Goal: Transaction & Acquisition: Purchase product/service

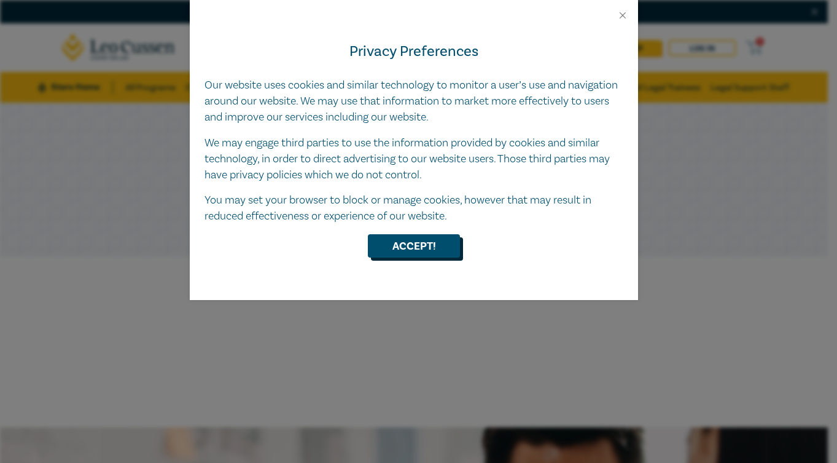
click at [416, 247] on button "Accept!" at bounding box center [414, 245] width 92 height 23
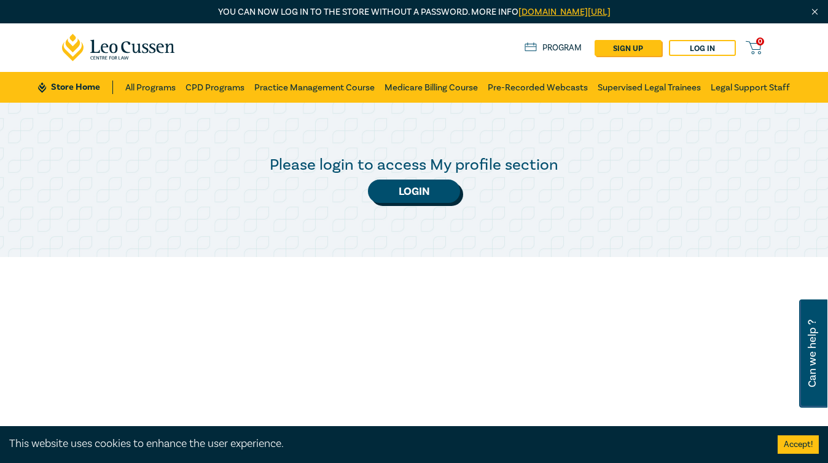
click at [417, 193] on link "Login" at bounding box center [414, 190] width 92 height 23
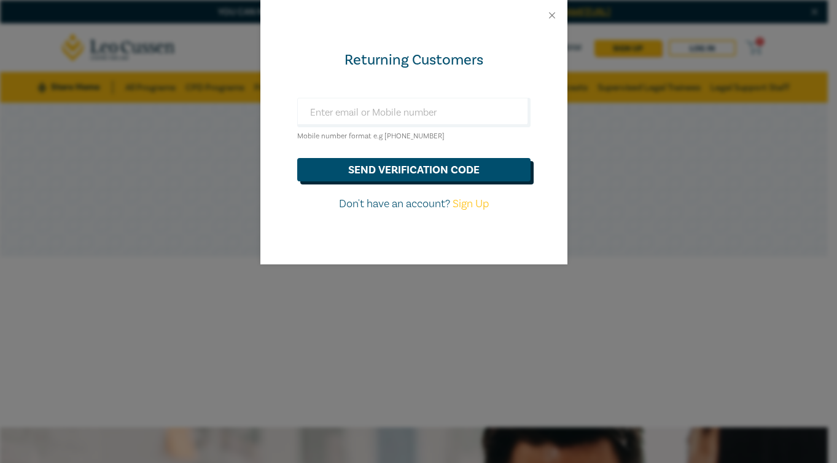
click at [397, 171] on button "send verification code" at bounding box center [413, 169] width 233 height 23
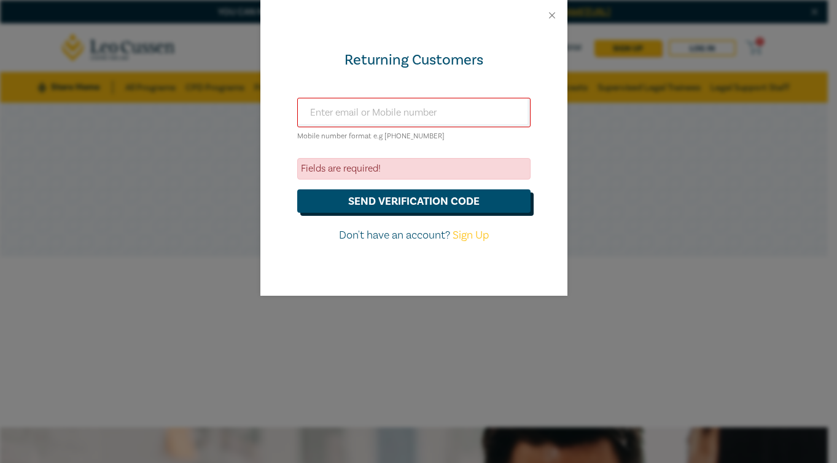
click at [397, 171] on div "Fields are required!" at bounding box center [413, 168] width 233 height 21
click at [378, 96] on div "Returning Customers Mobile number format e.g +61 000000000 Fields are required!…" at bounding box center [413, 163] width 307 height 265
click at [376, 103] on input "text" at bounding box center [413, 112] width 233 height 29
click at [423, 195] on button "send verification code" at bounding box center [413, 200] width 233 height 23
click at [337, 107] on input "0402128125" at bounding box center [413, 112] width 233 height 29
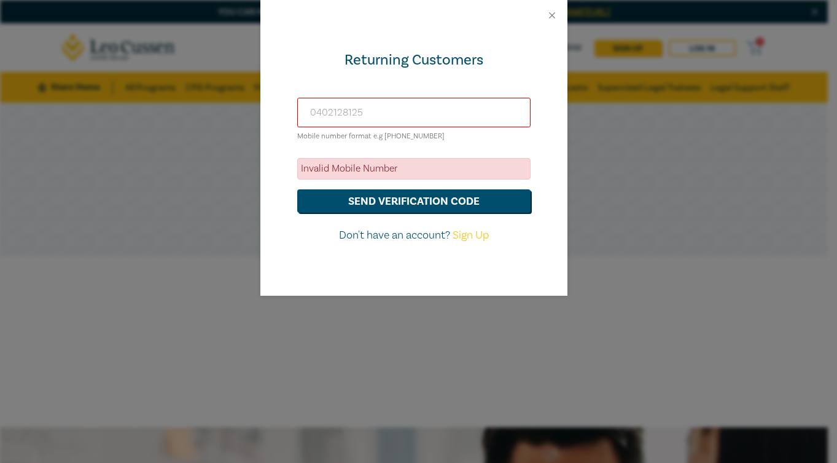
drag, startPoint x: 322, startPoint y: 112, endPoint x: 297, endPoint y: 115, distance: 25.4
click at [297, 115] on div "Returning Customers 0402128125 Mobile number format e.g +61 000000000 Invalid M…" at bounding box center [413, 163] width 307 height 265
click at [317, 114] on input "0402128125" at bounding box center [413, 112] width 233 height 29
type input "+61402128125"
click at [383, 202] on button "send verification code" at bounding box center [413, 200] width 233 height 23
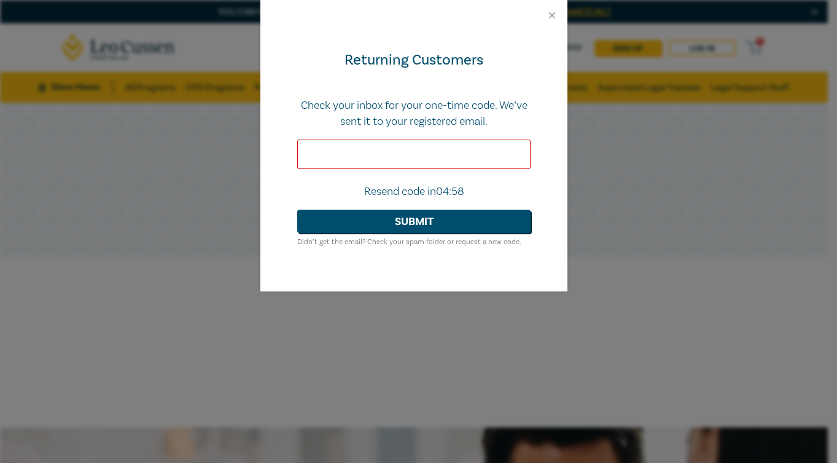
click at [381, 152] on input "text" at bounding box center [413, 153] width 233 height 29
click at [373, 152] on input "text" at bounding box center [413, 153] width 233 height 29
type input "353989"
click at [400, 228] on button "Submit" at bounding box center [413, 220] width 233 height 23
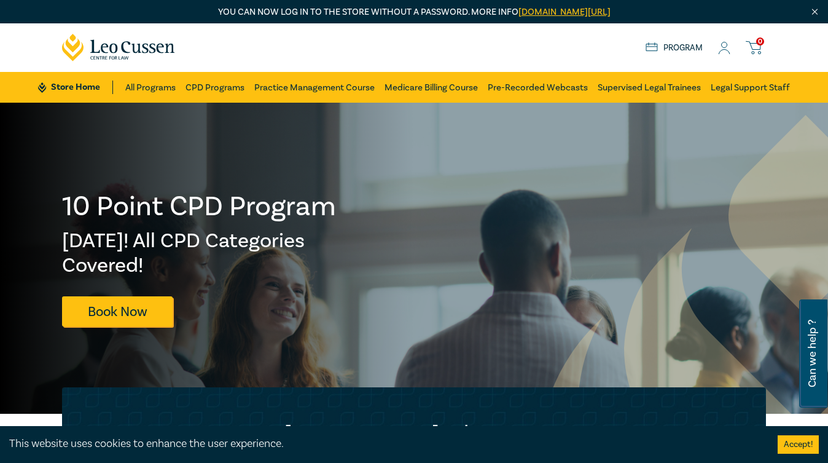
click at [729, 55] on div "Store Home About us Program 0" at bounding box center [706, 47] width 120 height 15
click at [722, 48] on icon at bounding box center [724, 48] width 12 height 13
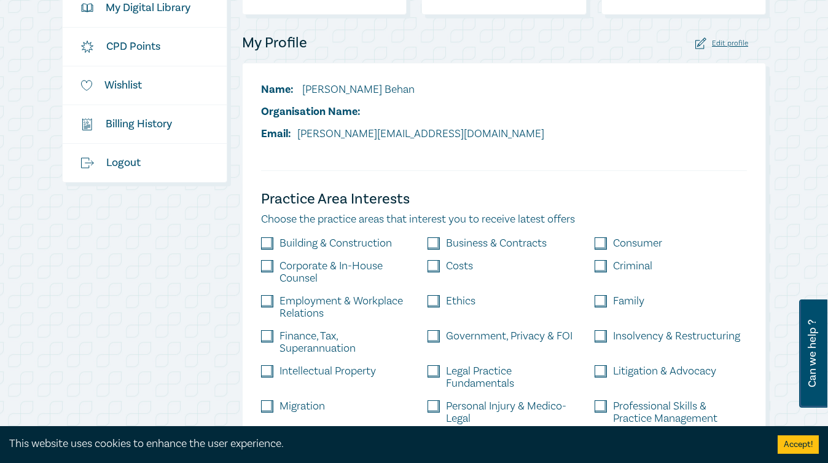
scroll to position [410, 0]
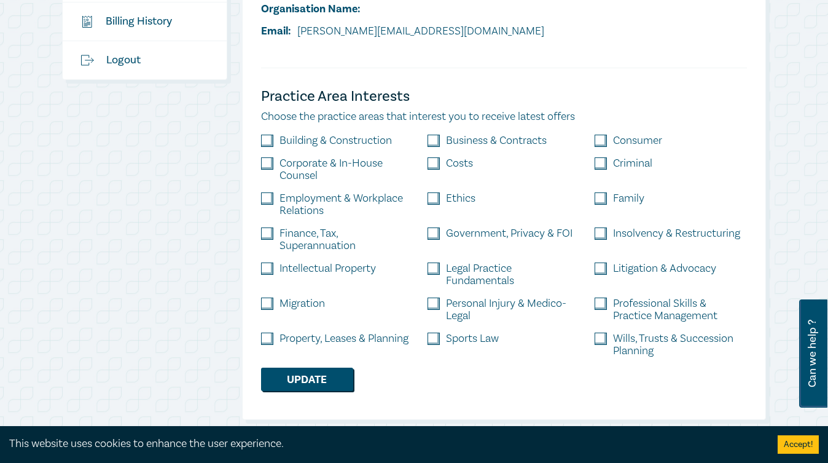
click at [267, 342] on input "checkbox" at bounding box center [267, 338] width 12 height 12
checkbox input "true"
click at [603, 305] on input "checkbox" at bounding box center [601, 303] width 12 height 12
checkbox input "true"
click at [603, 339] on input "checkbox" at bounding box center [601, 338] width 12 height 12
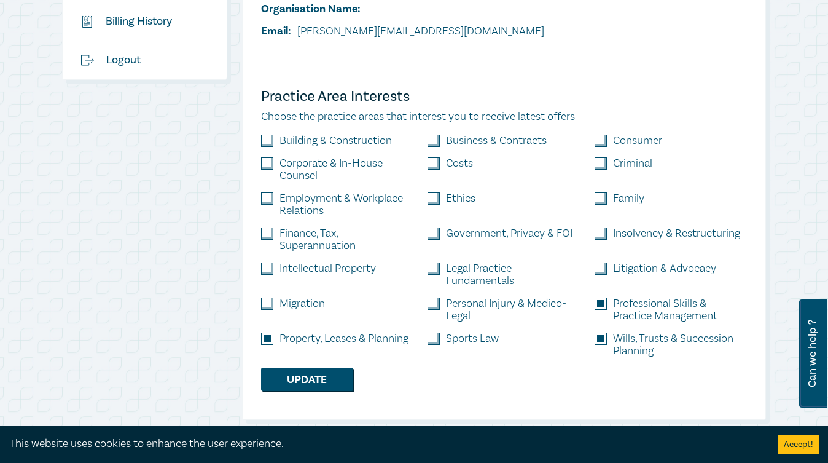
checkbox input "true"
click at [433, 272] on input "checkbox" at bounding box center [433, 268] width 12 height 12
checkbox input "true"
click at [301, 383] on button "Update" at bounding box center [307, 378] width 92 height 23
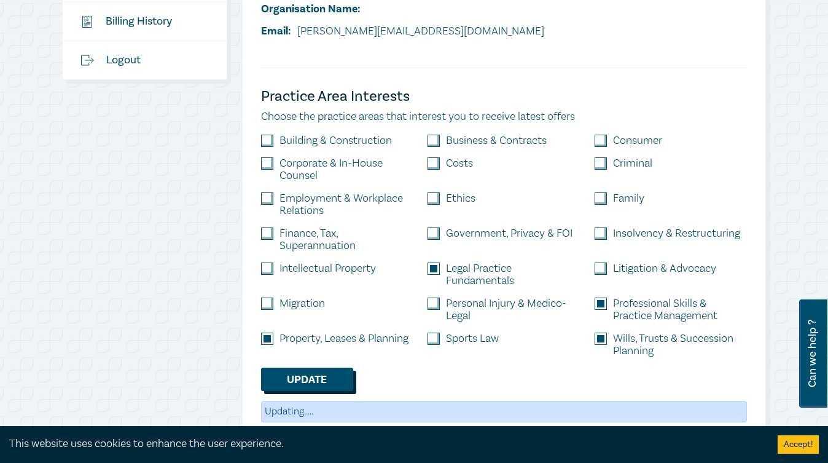
click at [301, 383] on button "Update" at bounding box center [307, 378] width 92 height 23
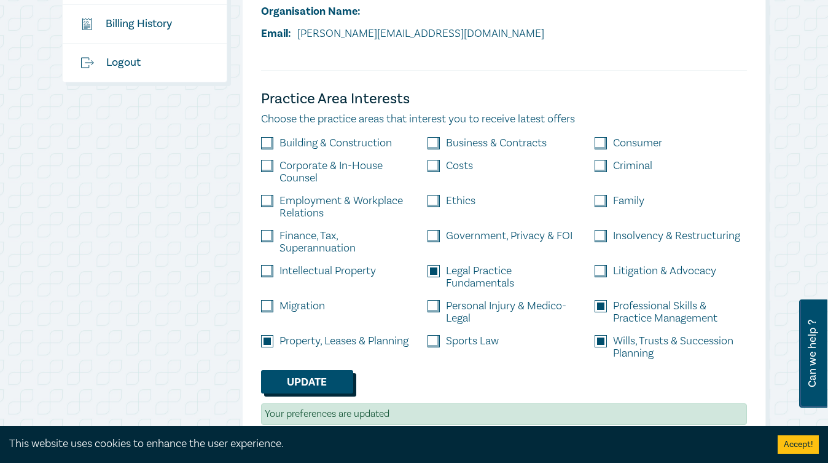
scroll to position [205, 0]
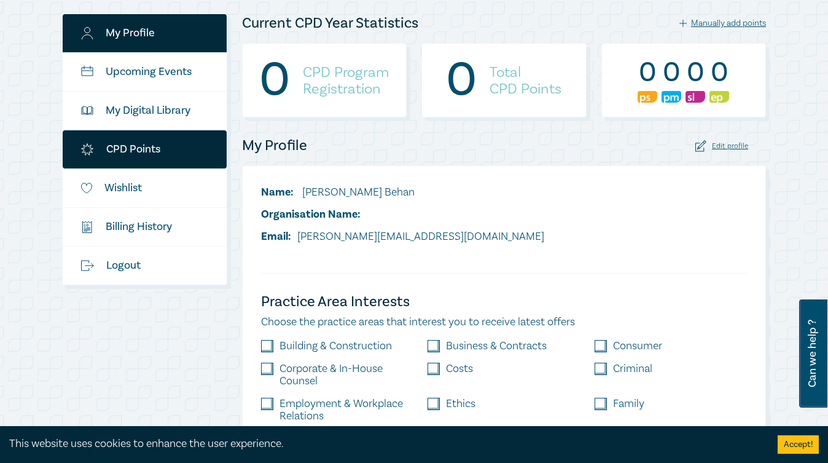
click at [149, 146] on link "CPD Points" at bounding box center [145, 149] width 164 height 38
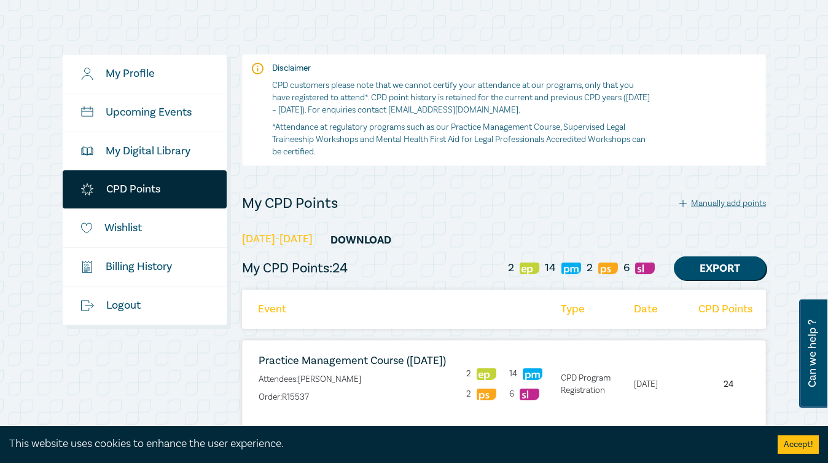
scroll to position [205, 0]
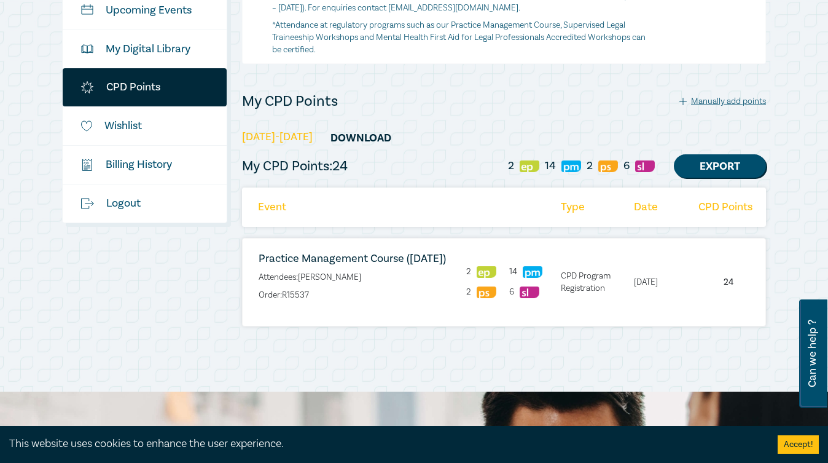
click at [736, 105] on div "Manually add points" at bounding box center [722, 101] width 87 height 11
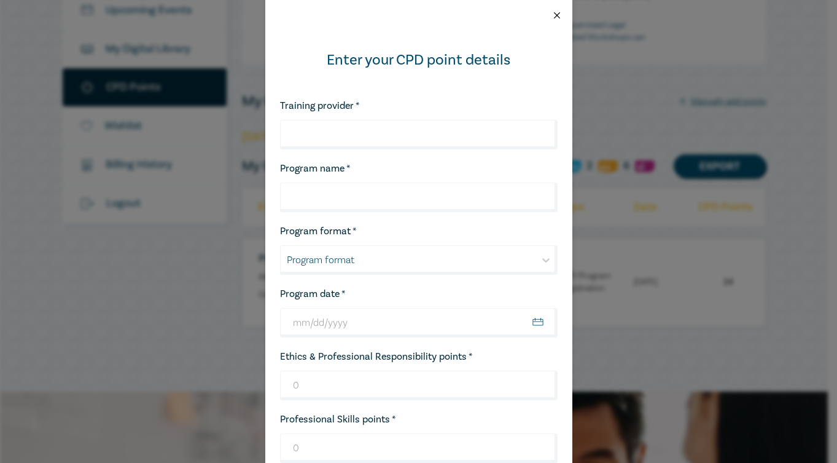
click at [552, 11] on button "Close" at bounding box center [557, 15] width 11 height 11
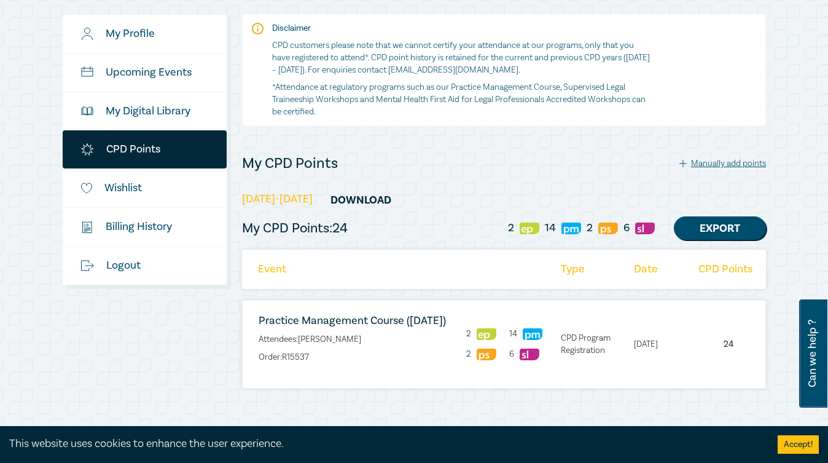
scroll to position [103, 0]
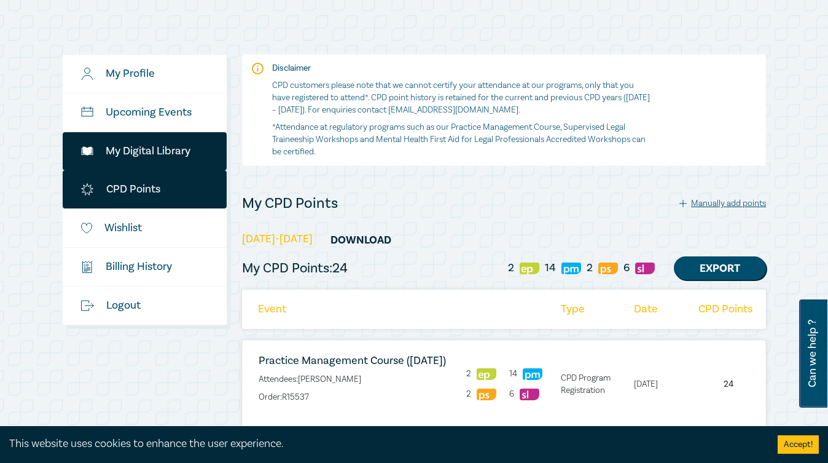
click at [166, 152] on link "My Digital Library" at bounding box center [145, 151] width 164 height 38
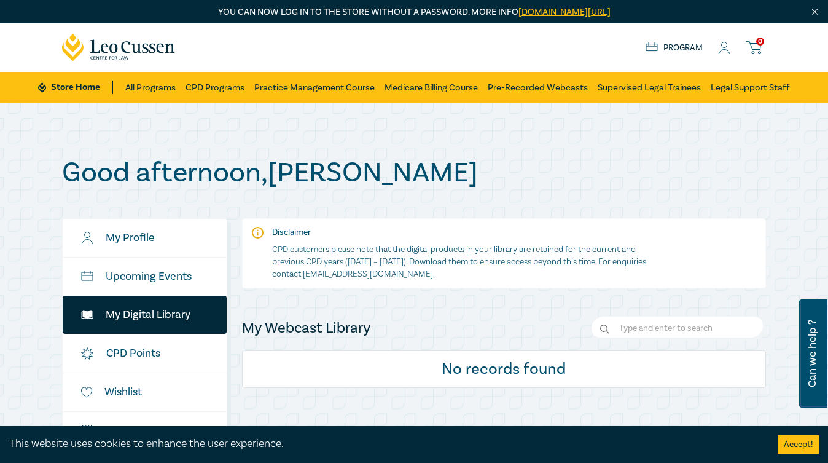
click at [681, 45] on link "Program" at bounding box center [674, 48] width 57 height 14
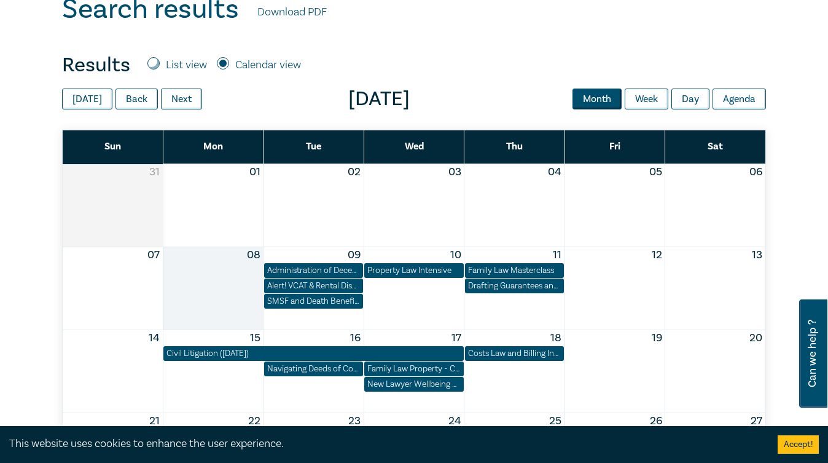
scroll to position [512, 0]
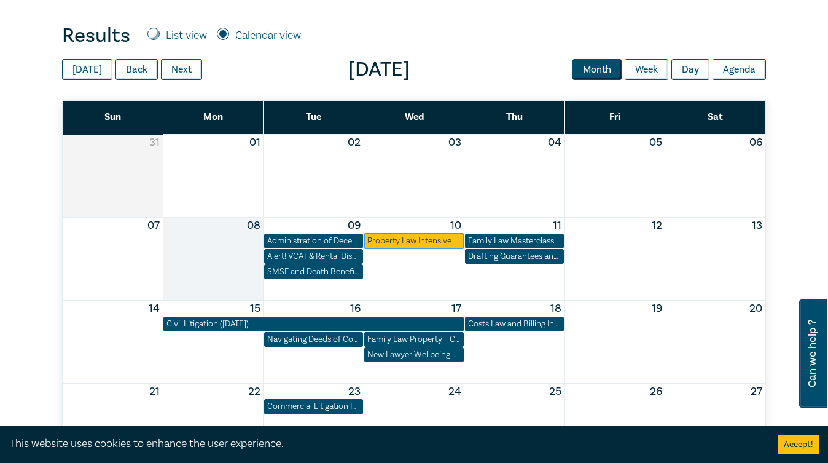
click at [394, 235] on div "Property Law Intensive" at bounding box center [413, 241] width 93 height 12
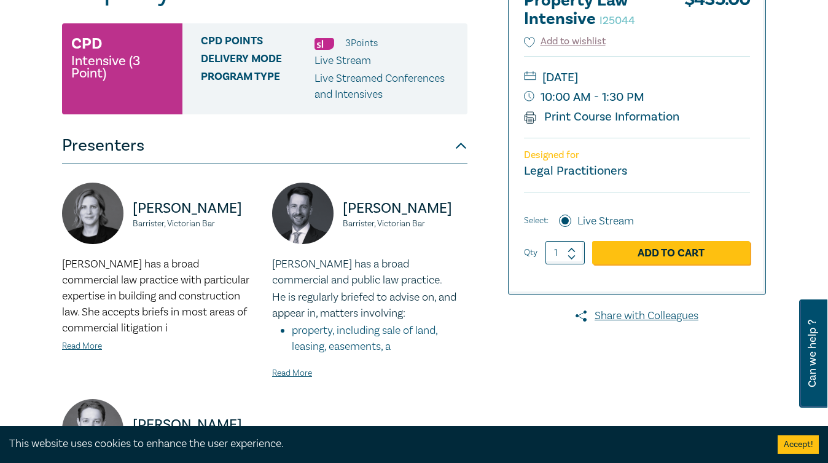
scroll to position [103, 0]
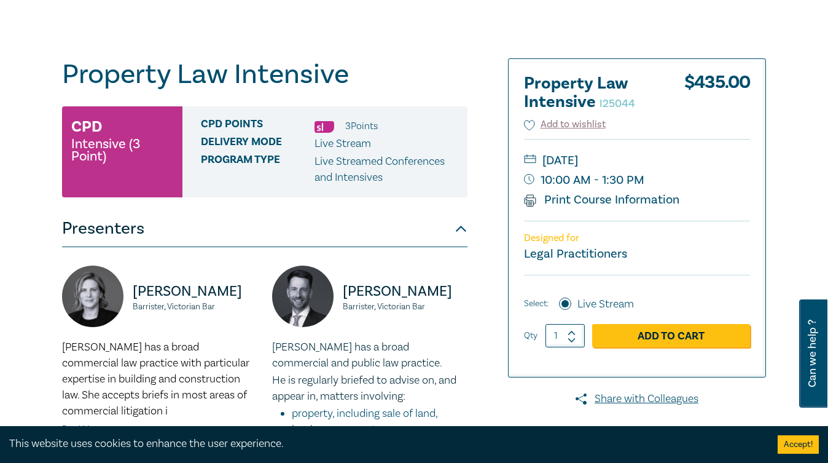
click at [324, 128] on img at bounding box center [324, 127] width 20 height 12
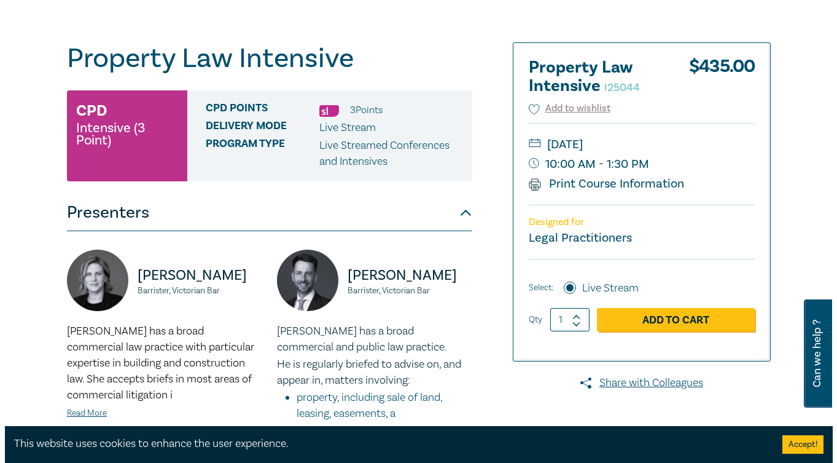
scroll to position [205, 0]
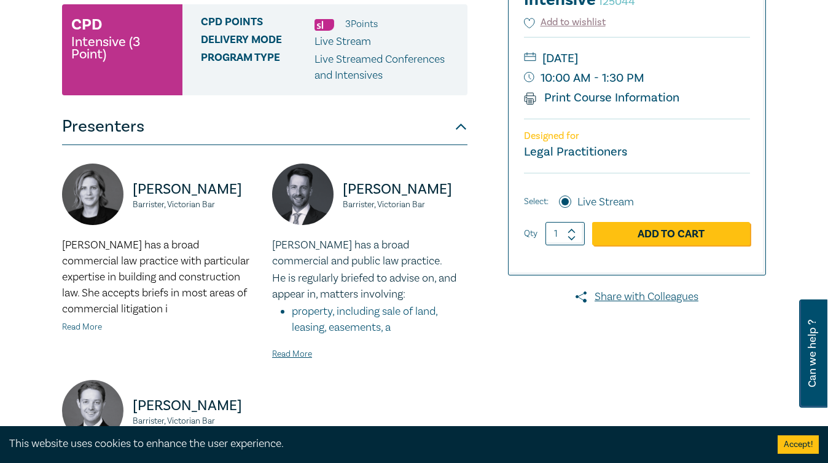
click at [81, 324] on link "Read More" at bounding box center [82, 326] width 40 height 11
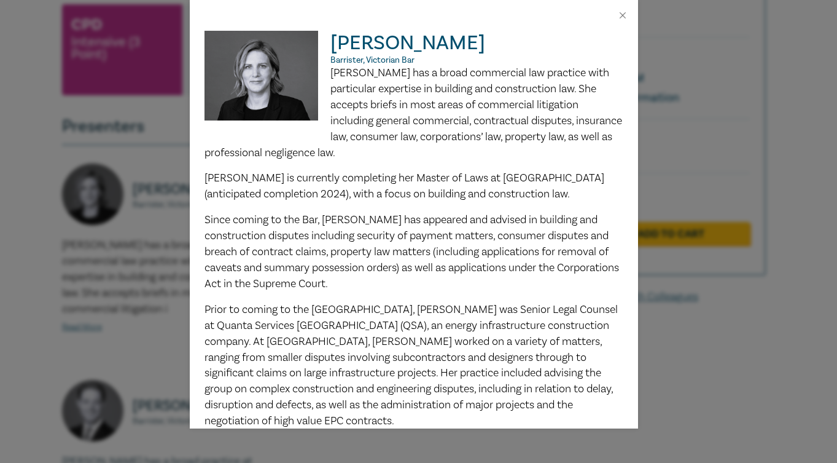
scroll to position [104, 0]
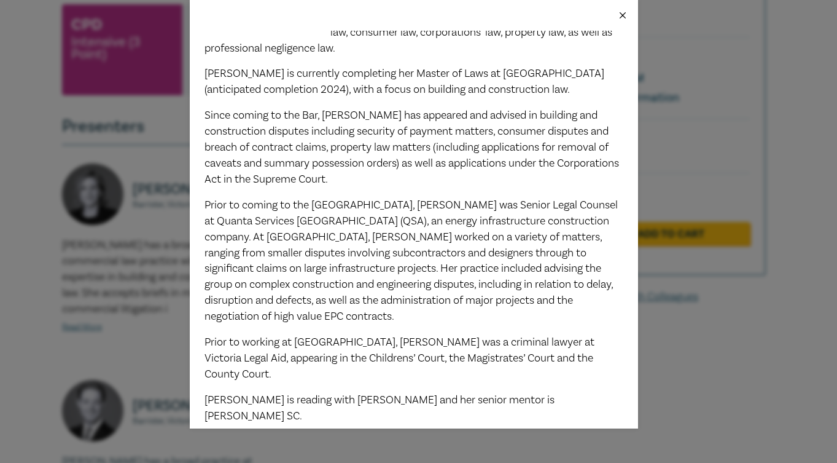
drag, startPoint x: 619, startPoint y: 12, endPoint x: 627, endPoint y: 19, distance: 10.0
click at [620, 12] on button "Close" at bounding box center [622, 15] width 11 height 11
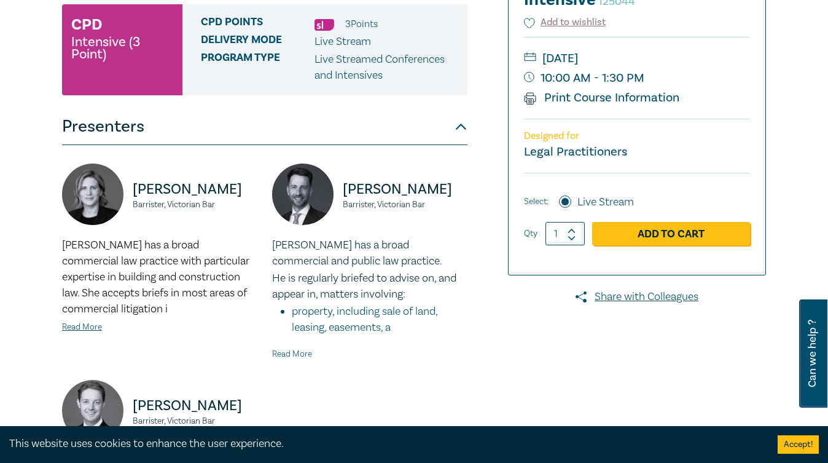
click at [299, 351] on link "Read More" at bounding box center [292, 353] width 40 height 11
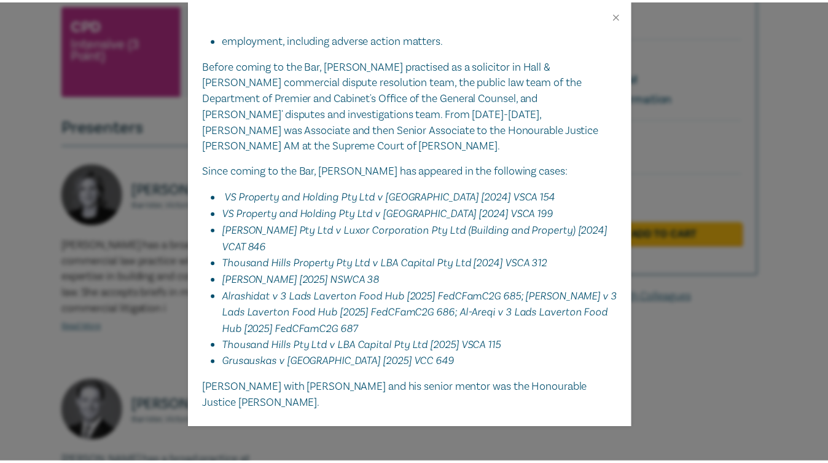
scroll to position [216, 0]
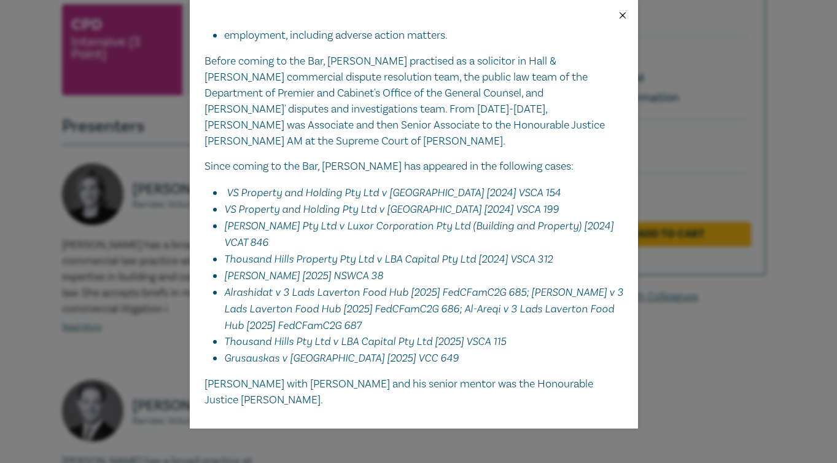
click at [623, 15] on button "Close" at bounding box center [622, 15] width 11 height 11
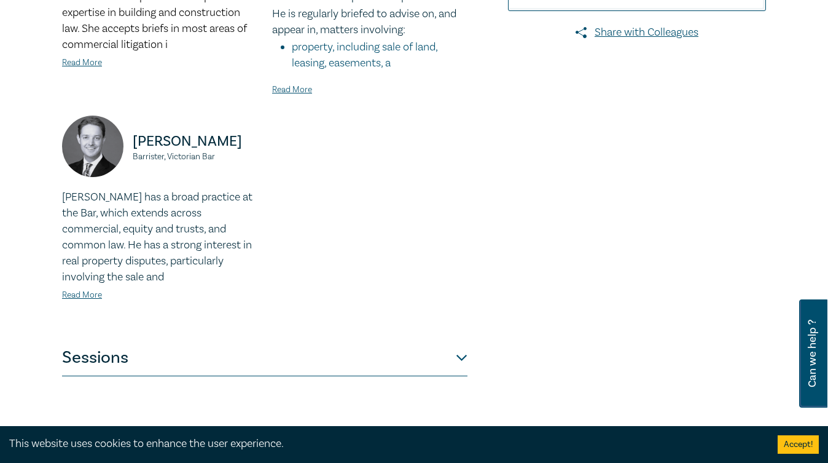
scroll to position [512, 0]
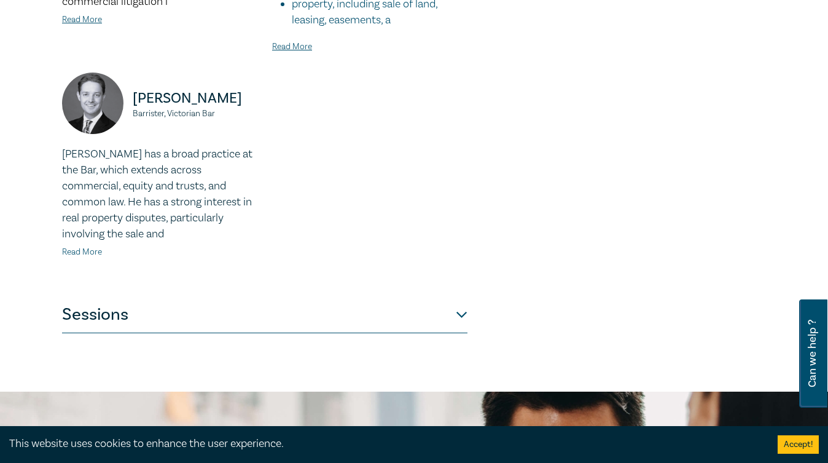
click at [93, 251] on link "Read More" at bounding box center [82, 251] width 40 height 11
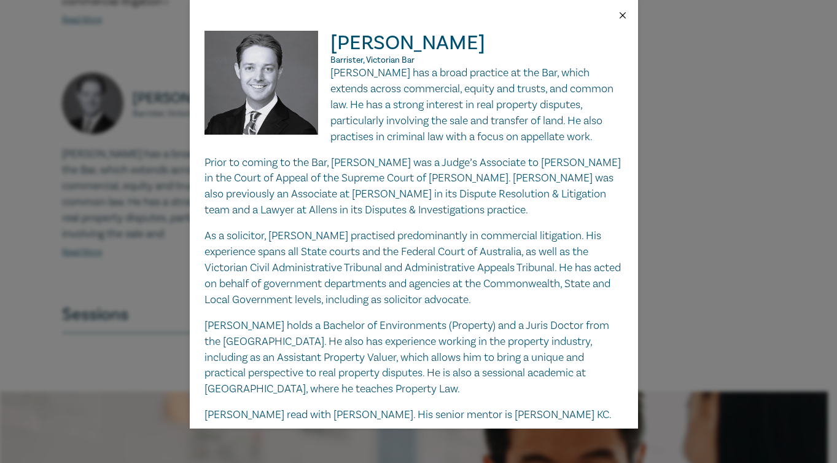
click at [623, 12] on button "Close" at bounding box center [622, 15] width 11 height 11
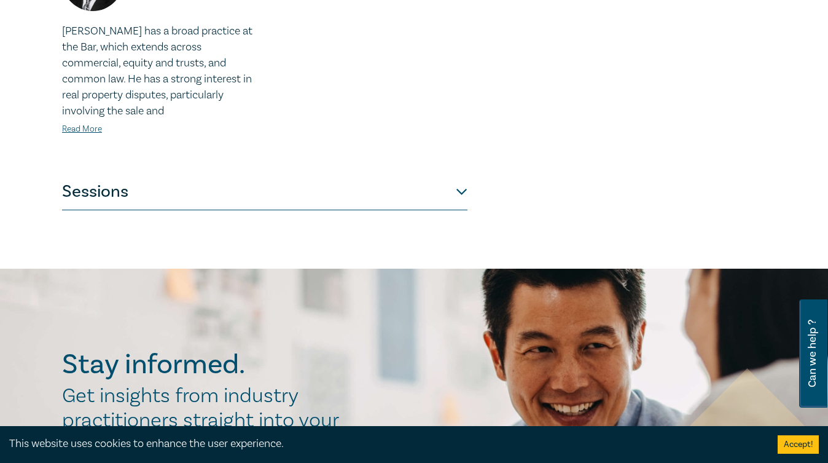
scroll to position [717, 0]
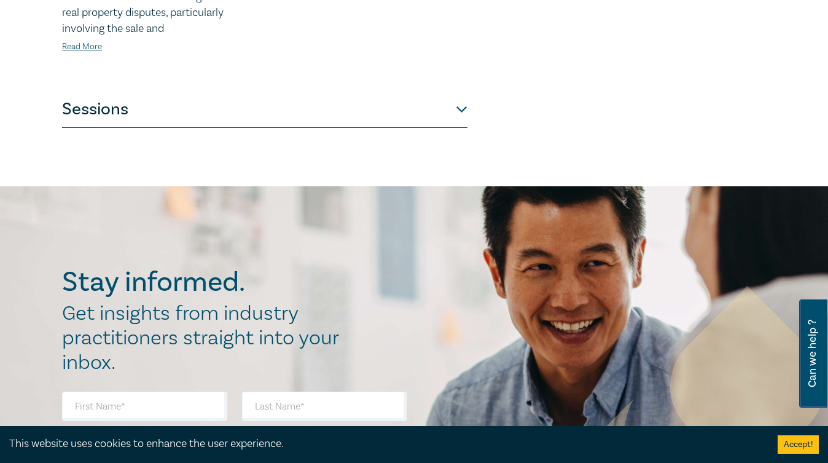
click at [462, 105] on button "Sessions" at bounding box center [264, 109] width 405 height 37
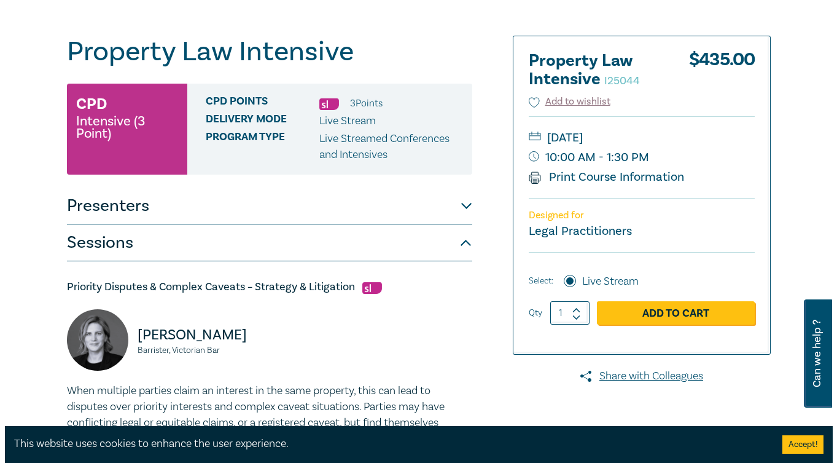
scroll to position [96, 0]
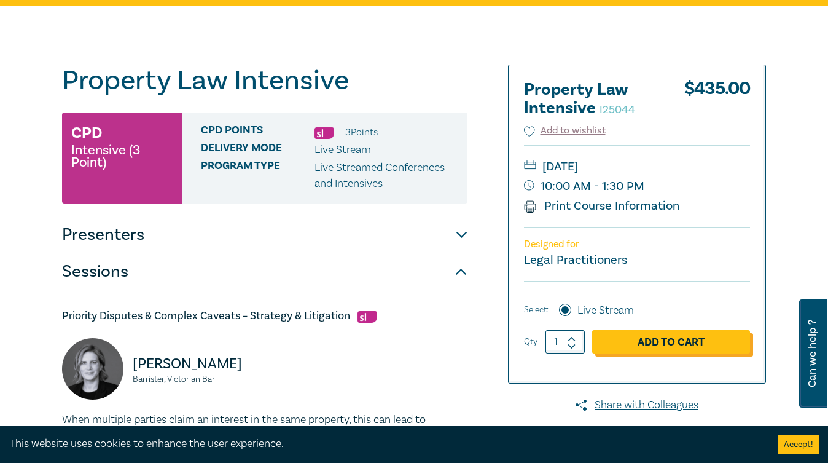
click at [658, 343] on link "Add to Cart" at bounding box center [671, 341] width 158 height 23
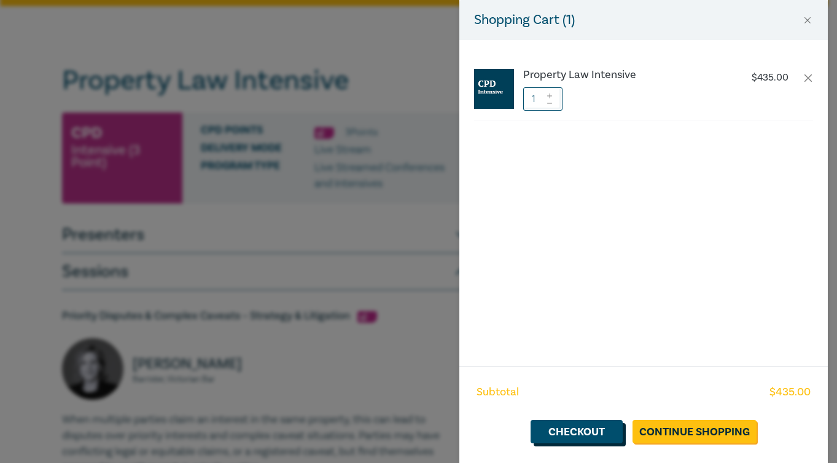
click at [580, 431] on link "Checkout" at bounding box center [577, 431] width 92 height 23
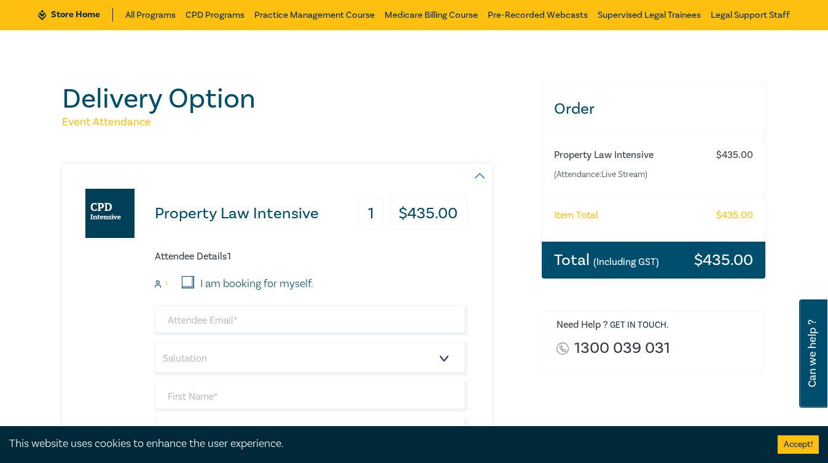
scroll to position [103, 0]
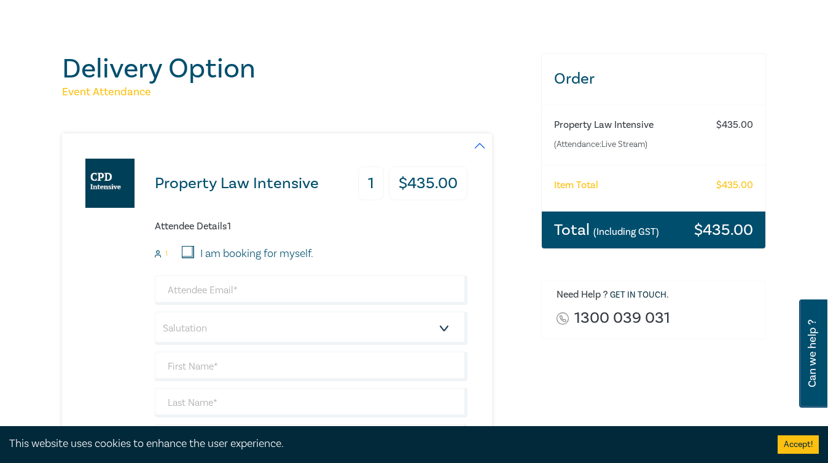
click at [189, 252] on input "I am booking for myself." at bounding box center [188, 252] width 12 height 12
checkbox input "true"
type input "matt@turnkeyconveyancing.com.au"
type input "Matt"
type input "Behan"
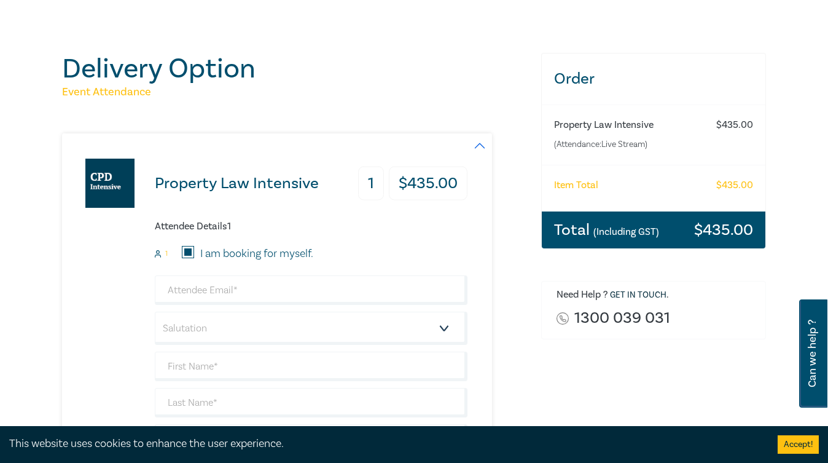
type input "402128125"
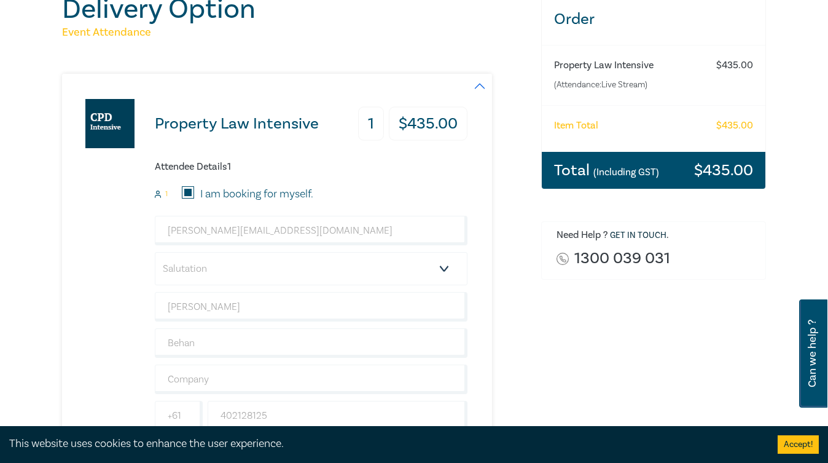
scroll to position [205, 0]
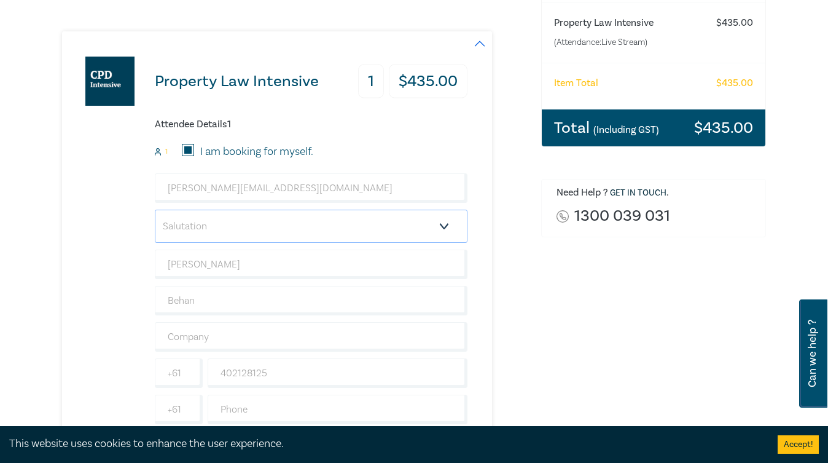
click at [442, 228] on select "Salutation Mr. Mrs. Ms. Miss Dr. Prof. Other" at bounding box center [311, 225] width 313 height 33
select select "Mr."
click at [155, 209] on select "Salutation Mr. Mrs. Ms. Miss Dr. Prof. Other" at bounding box center [311, 225] width 313 height 33
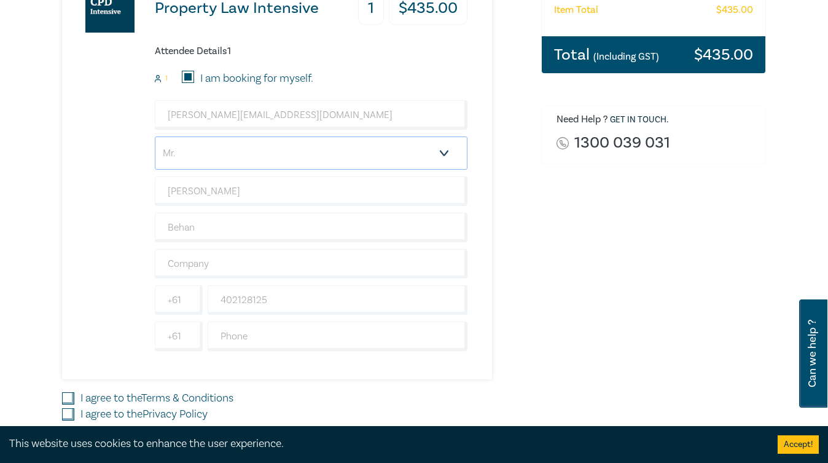
scroll to position [307, 0]
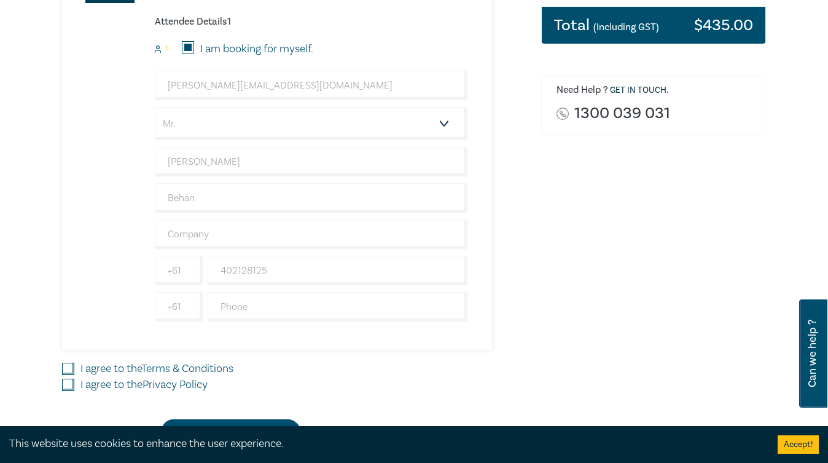
click at [64, 370] on input "I agree to the Terms & Conditions" at bounding box center [68, 368] width 12 height 12
checkbox input "true"
click at [68, 381] on input "I agree to the Privacy Policy" at bounding box center [68, 384] width 12 height 12
checkbox input "true"
click at [795, 443] on button "Accept!" at bounding box center [798, 444] width 41 height 18
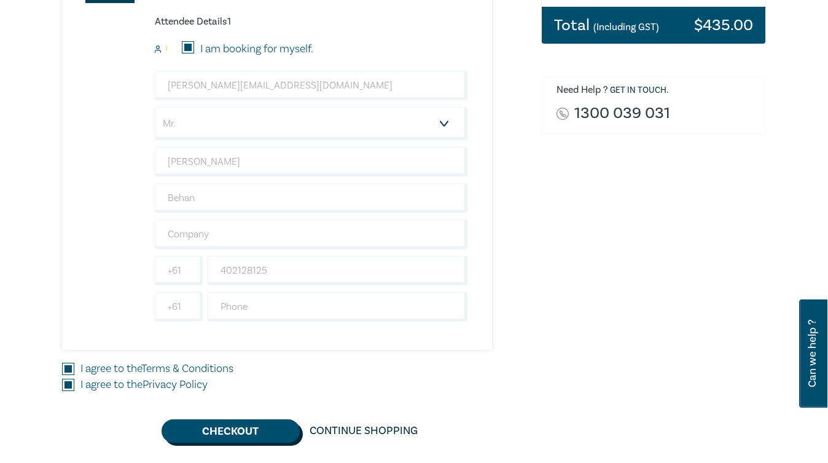
click at [225, 429] on button "Checkout" at bounding box center [231, 430] width 138 height 23
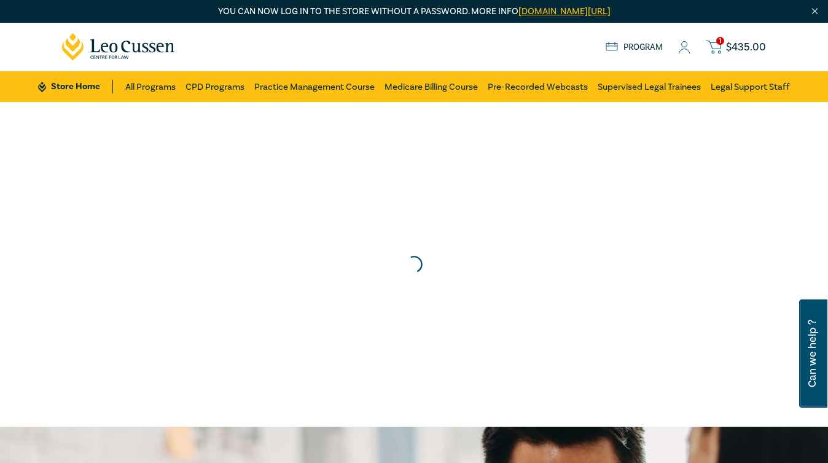
scroll to position [0, 0]
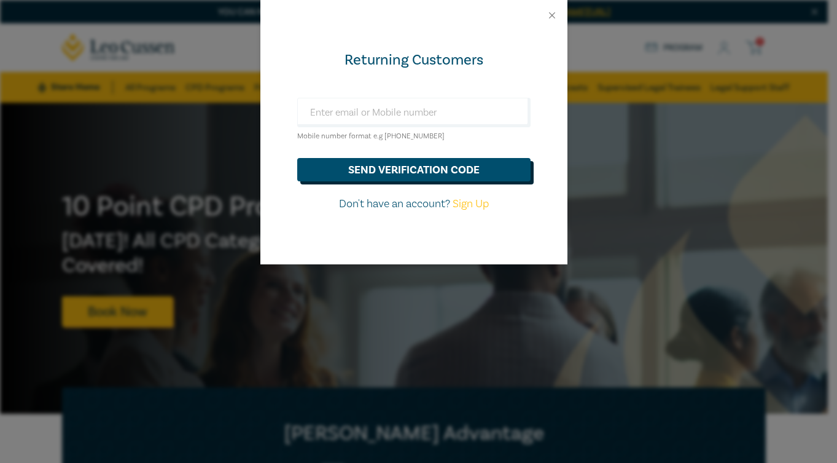
click at [415, 172] on button "send verification code" at bounding box center [413, 169] width 233 height 23
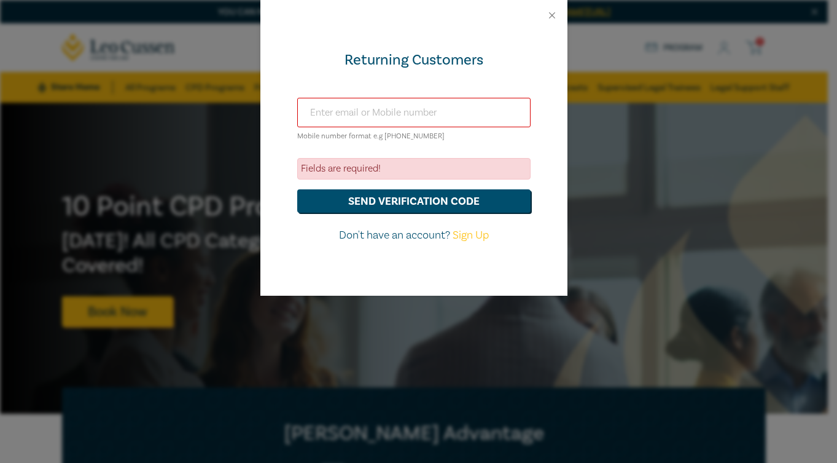
drag, startPoint x: 413, startPoint y: 114, endPoint x: 405, endPoint y: 110, distance: 8.5
click at [413, 114] on input "text" at bounding box center [413, 112] width 233 height 29
click at [391, 105] on input "text" at bounding box center [413, 112] width 233 height 29
type input "[PHONE_NUMBER]"
click at [297, 189] on button "send verification code" at bounding box center [413, 200] width 233 height 23
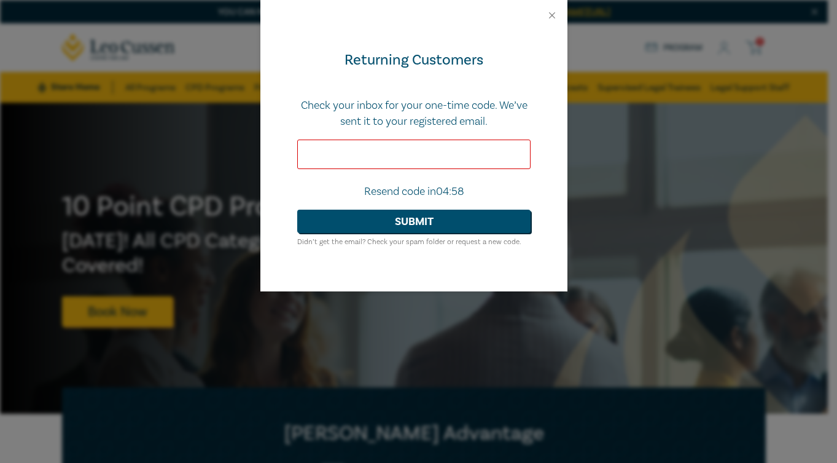
click at [351, 160] on input "text" at bounding box center [413, 153] width 233 height 29
click at [365, 149] on input "text" at bounding box center [413, 153] width 233 height 29
paste input "430894"
type input "430894"
click at [297, 209] on button "Submit" at bounding box center [413, 220] width 233 height 23
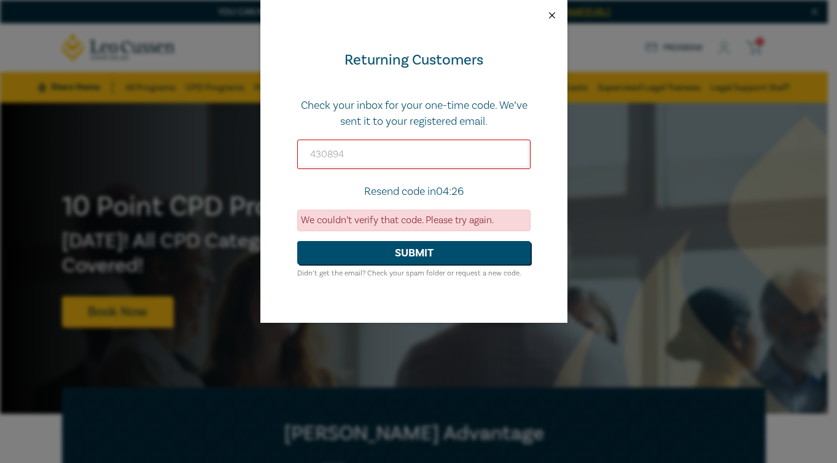
click at [555, 13] on button "Close" at bounding box center [552, 15] width 11 height 11
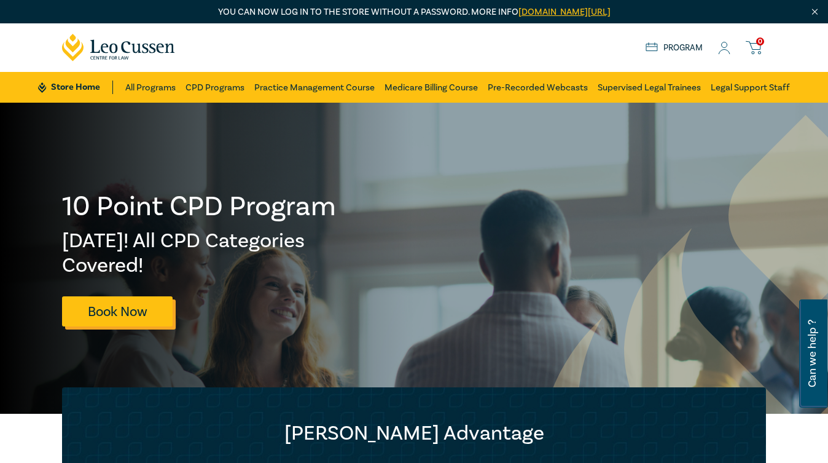
click at [114, 319] on link "Book Now" at bounding box center [117, 311] width 111 height 30
click at [114, 307] on link "Book Now" at bounding box center [117, 311] width 111 height 30
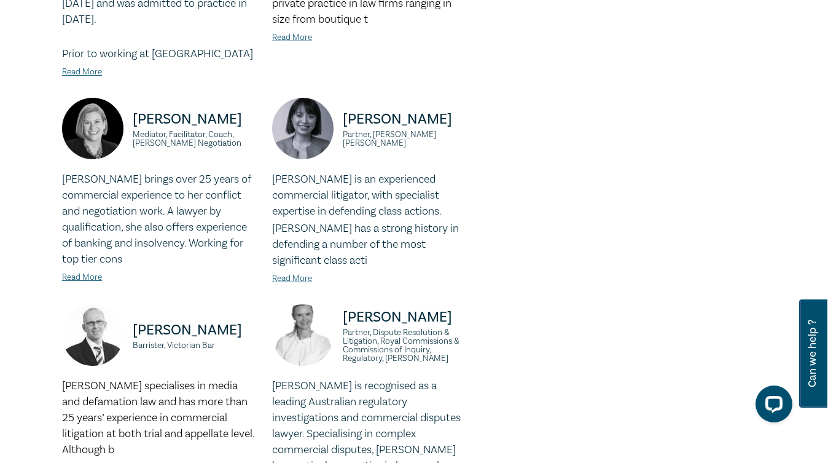
scroll to position [1024, 0]
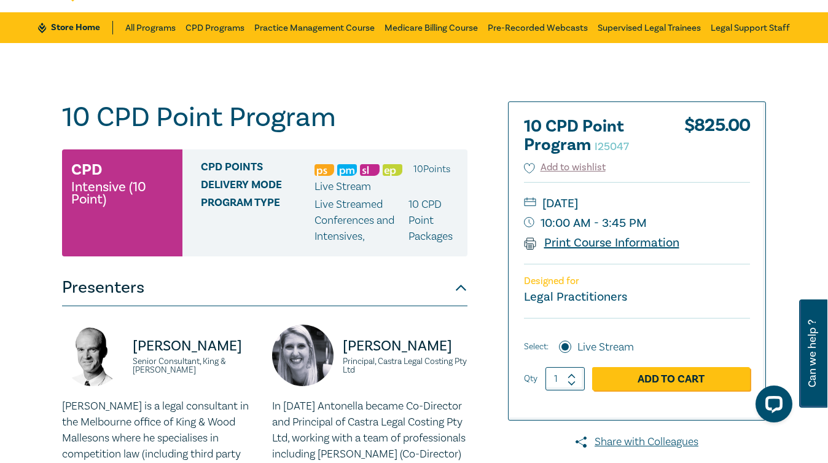
scroll to position [103, 0]
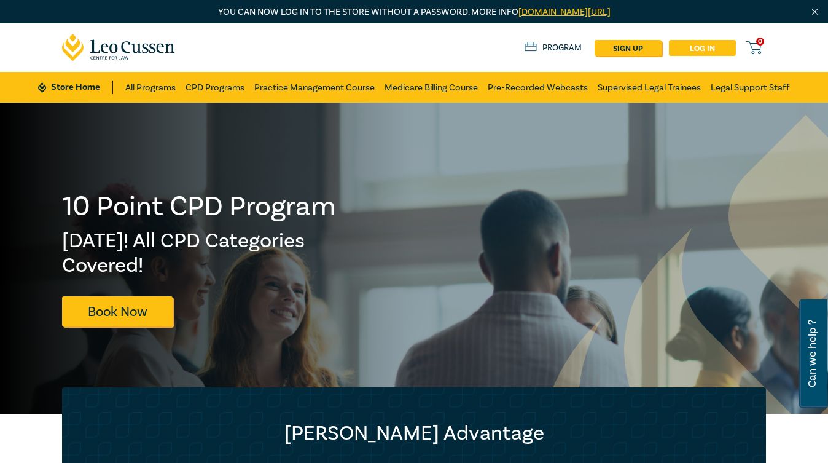
click at [698, 51] on link "Log in" at bounding box center [702, 48] width 67 height 16
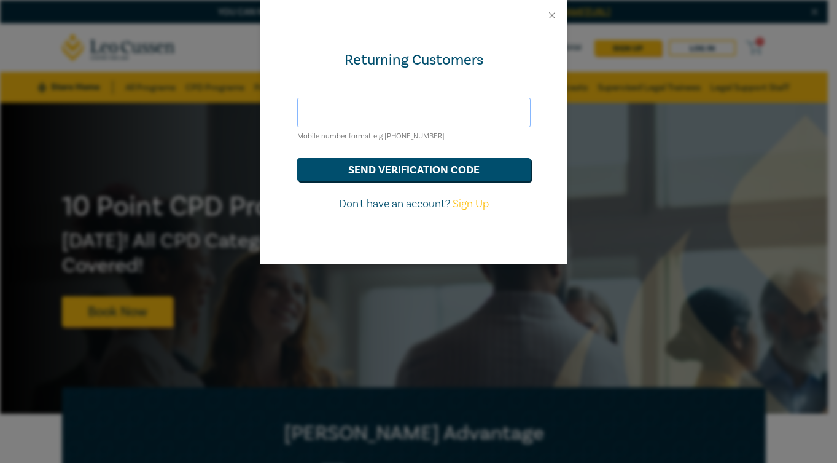
click at [397, 112] on input "text" at bounding box center [413, 112] width 233 height 29
type input "[PERSON_NAME][EMAIL_ADDRESS][DOMAIN_NAME]"
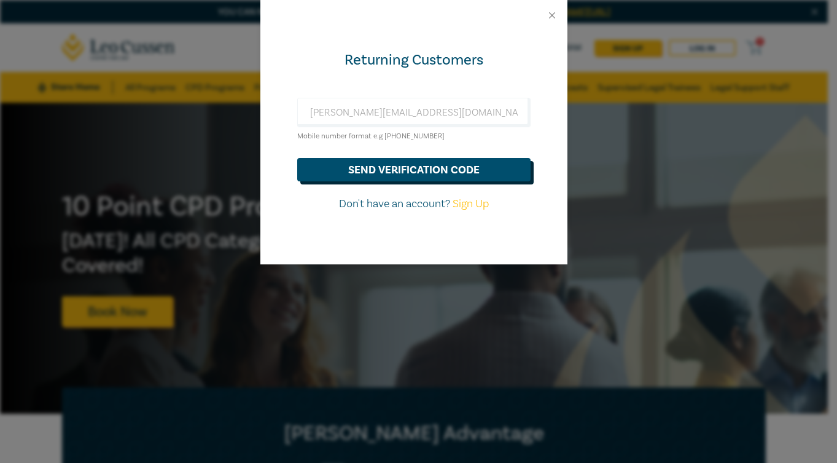
click at [413, 168] on button "send verification code" at bounding box center [413, 169] width 233 height 23
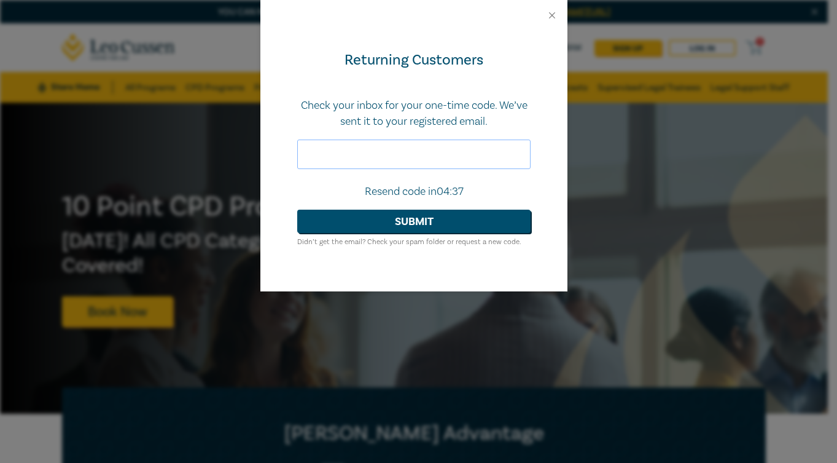
click at [378, 155] on input "text" at bounding box center [413, 153] width 233 height 29
paste input "832239"
type input "832239"
click at [297, 209] on button "Submit" at bounding box center [413, 220] width 233 height 23
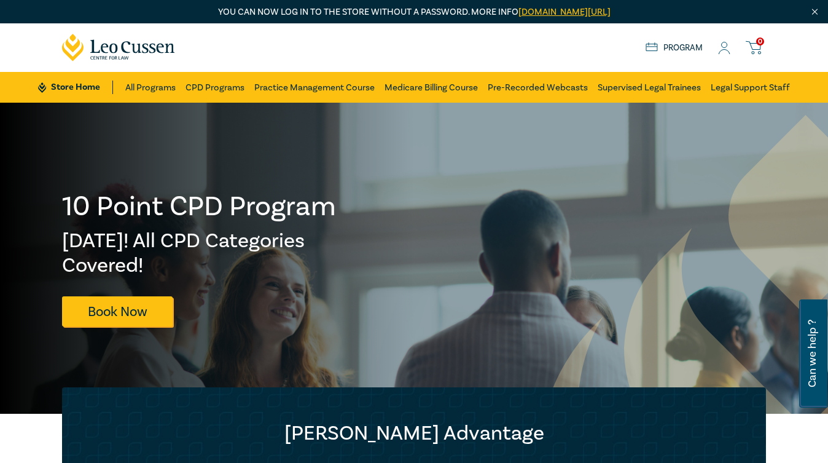
click at [684, 47] on link "Program" at bounding box center [674, 48] width 57 height 14
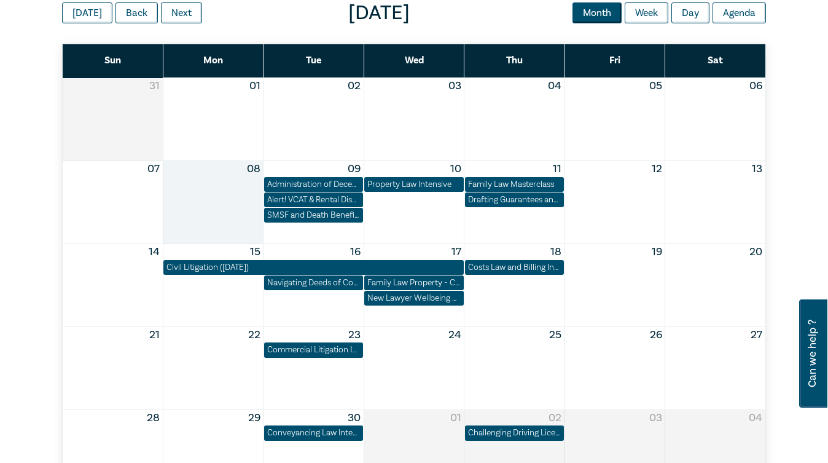
scroll to position [614, 0]
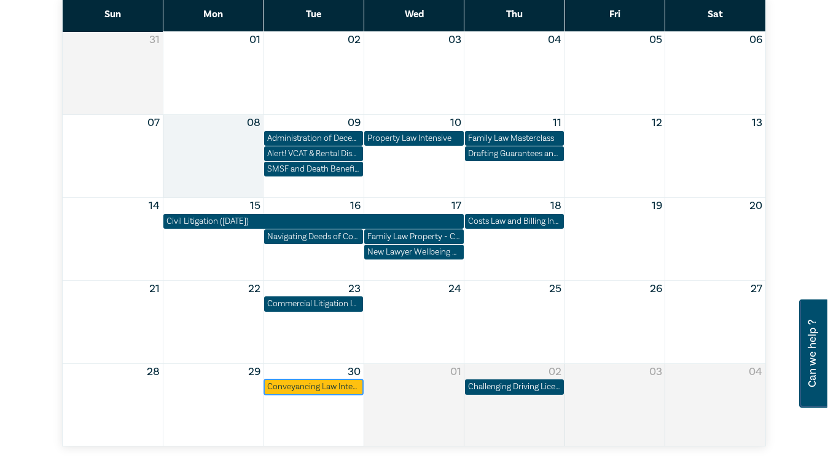
click at [333, 389] on div "Conveyancing Law Intensive" at bounding box center [313, 386] width 93 height 12
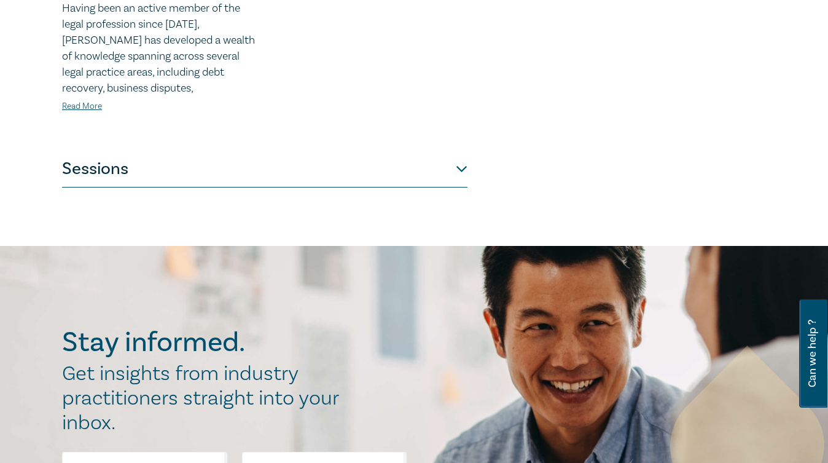
scroll to position [307, 0]
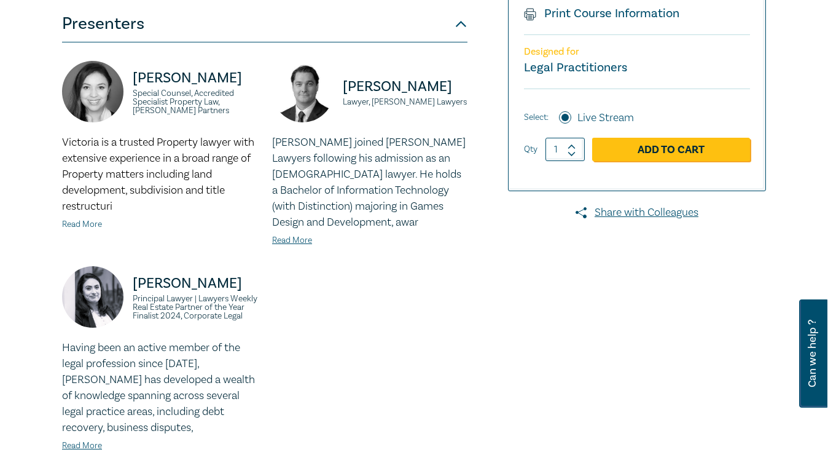
click at [85, 225] on link "Read More" at bounding box center [82, 224] width 40 height 11
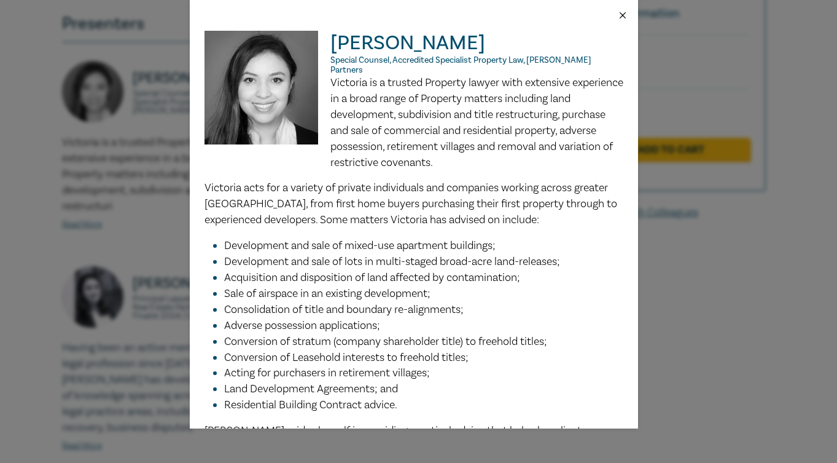
click at [625, 17] on button "Close" at bounding box center [622, 15] width 11 height 11
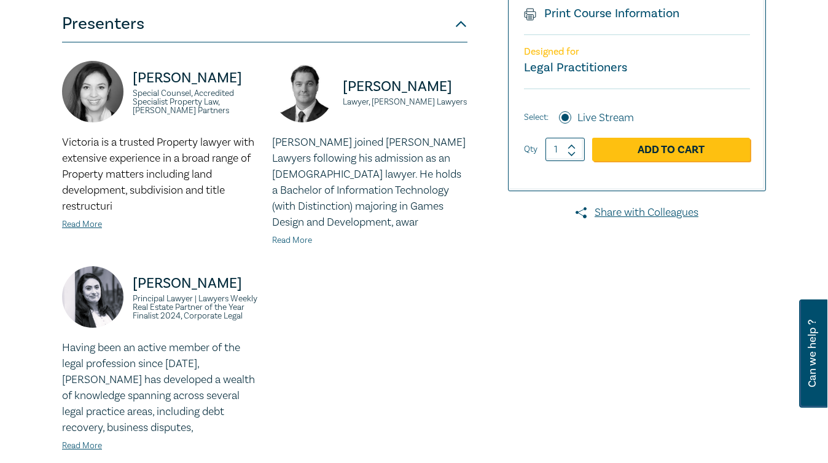
click at [304, 242] on link "Read More" at bounding box center [292, 240] width 40 height 11
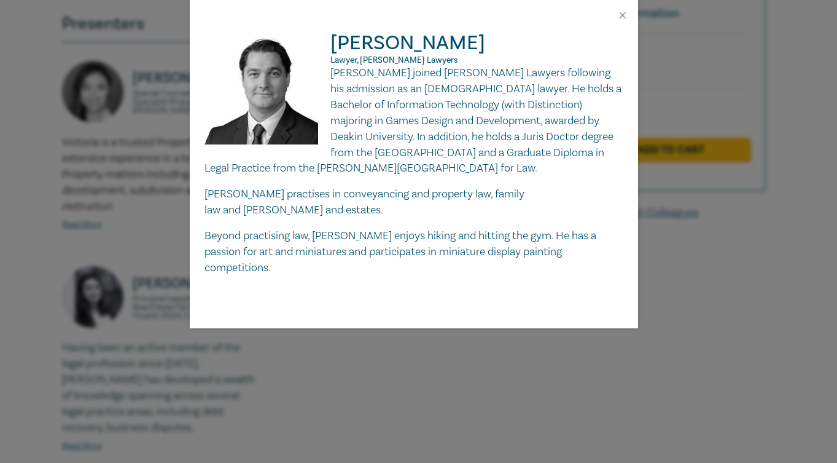
click at [628, 13] on div at bounding box center [414, 15] width 448 height 31
click at [630, 17] on div at bounding box center [414, 15] width 448 height 31
click at [622, 17] on button "Close" at bounding box center [622, 15] width 11 height 11
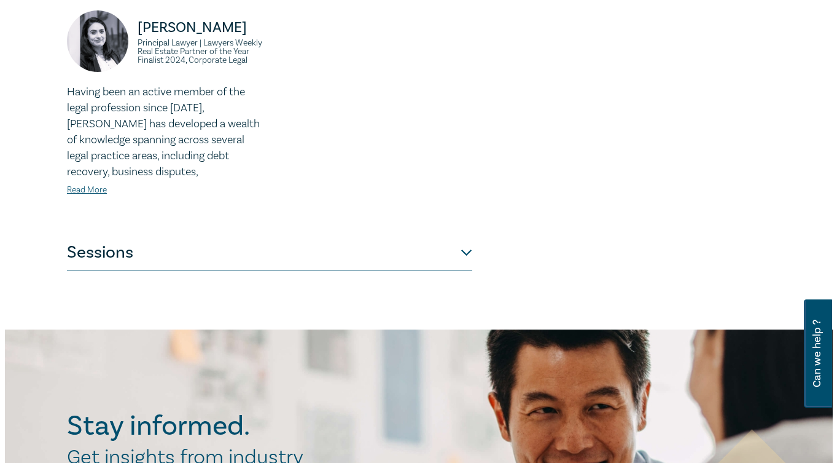
scroll to position [410, 0]
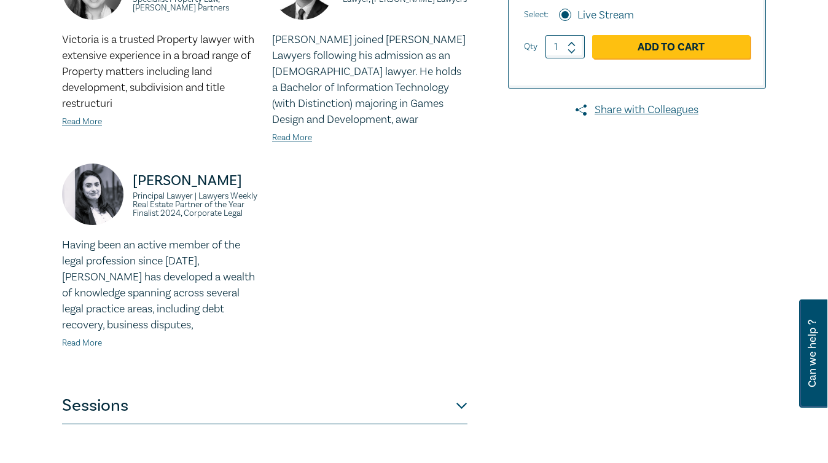
click at [90, 342] on link "Read More" at bounding box center [82, 342] width 40 height 11
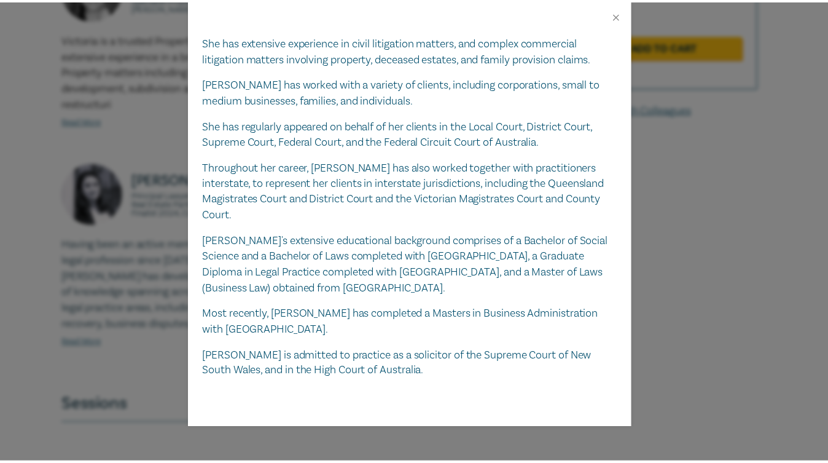
scroll to position [223, 0]
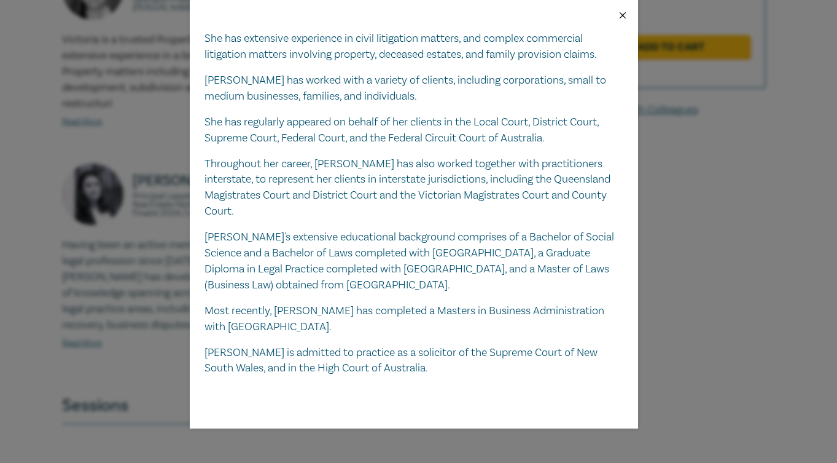
click at [625, 15] on button "Close" at bounding box center [622, 15] width 11 height 11
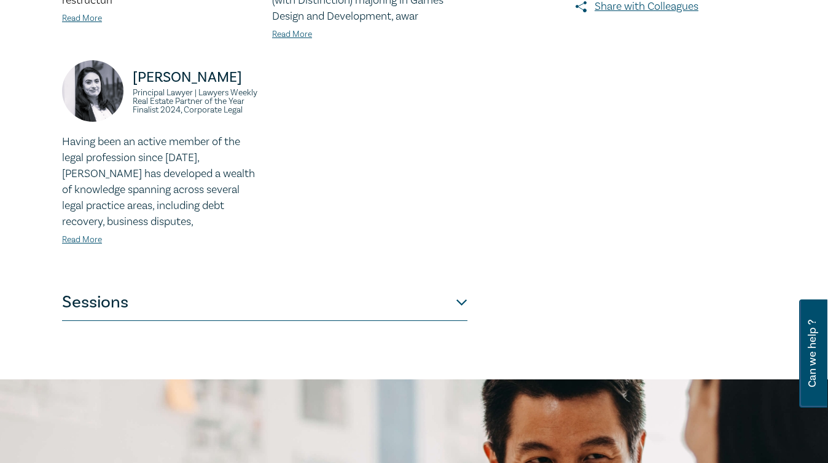
scroll to position [614, 0]
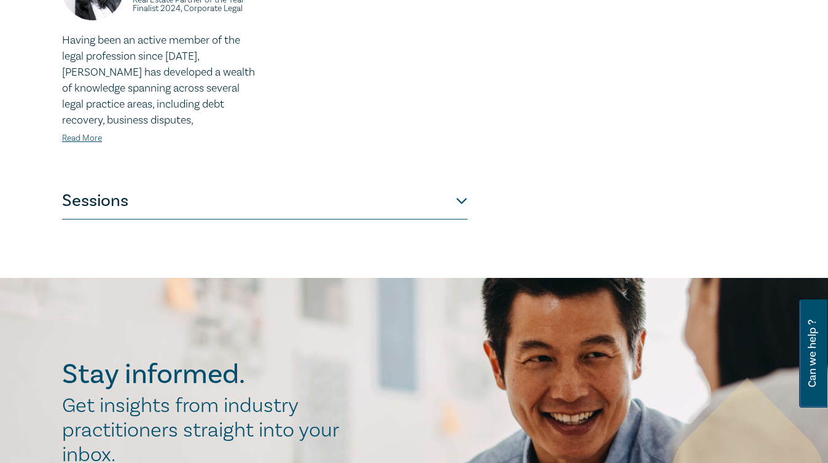
click at [463, 203] on button "Sessions" at bounding box center [264, 200] width 405 height 37
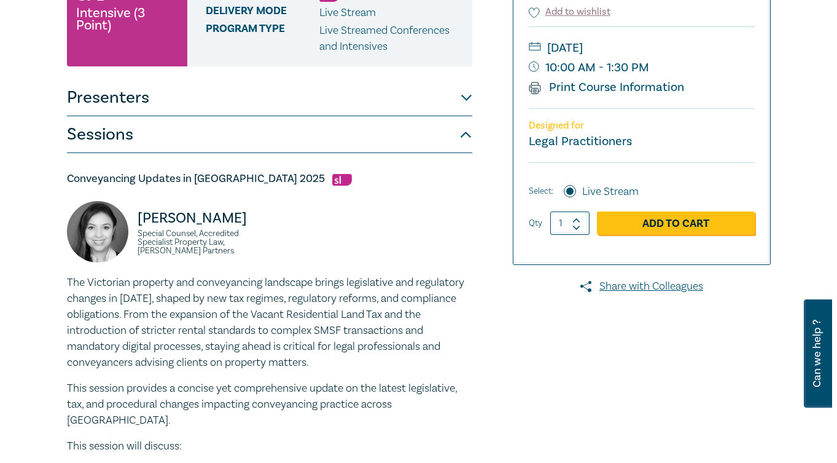
scroll to position [103, 0]
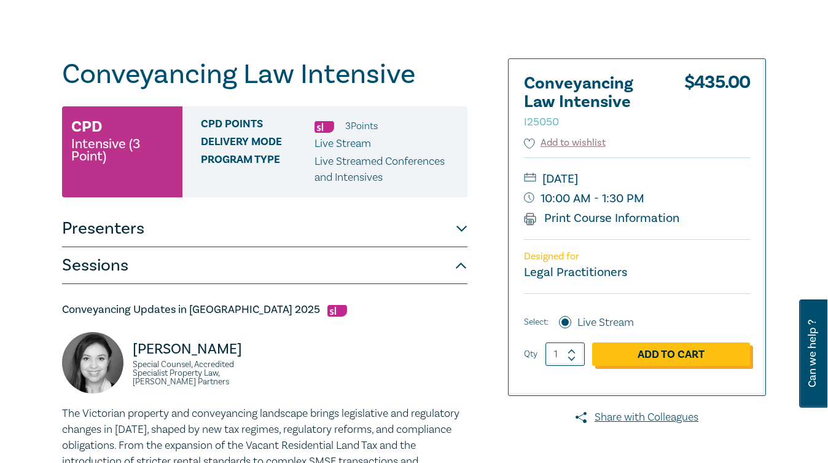
click at [641, 352] on link "Add to Cart" at bounding box center [671, 353] width 158 height 23
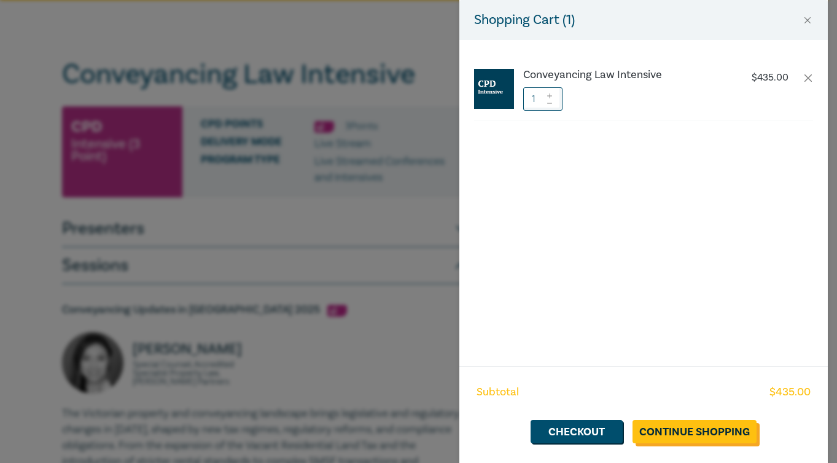
click at [663, 430] on link "Continue Shopping" at bounding box center [695, 431] width 124 height 23
